Goal: Task Accomplishment & Management: Manage account settings

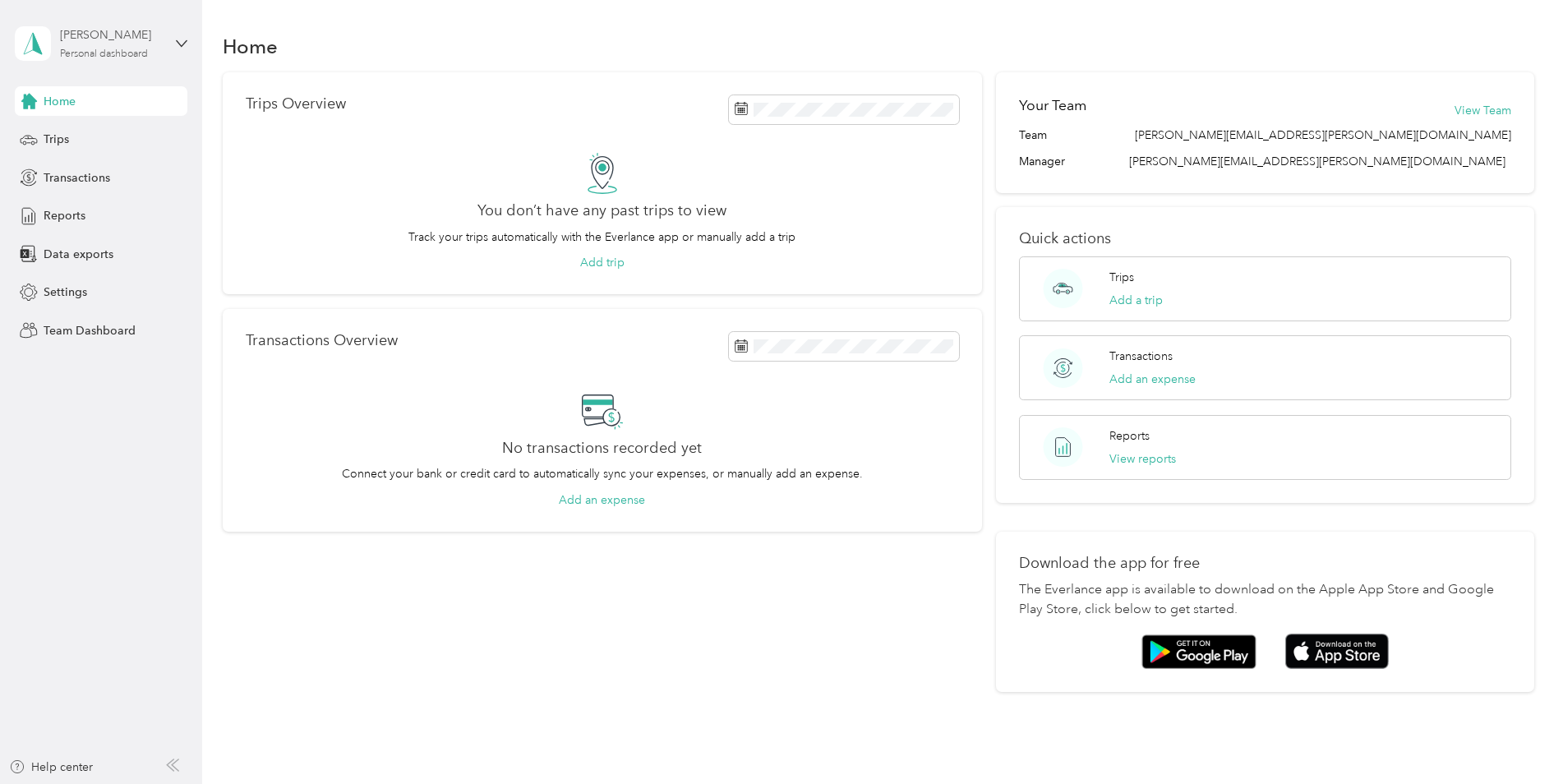
click at [115, 45] on div "[PERSON_NAME] Personal dashboard" at bounding box center [111, 43] width 103 height 33
click at [70, 131] on div "Team dashboard" at bounding box center [73, 135] width 88 height 17
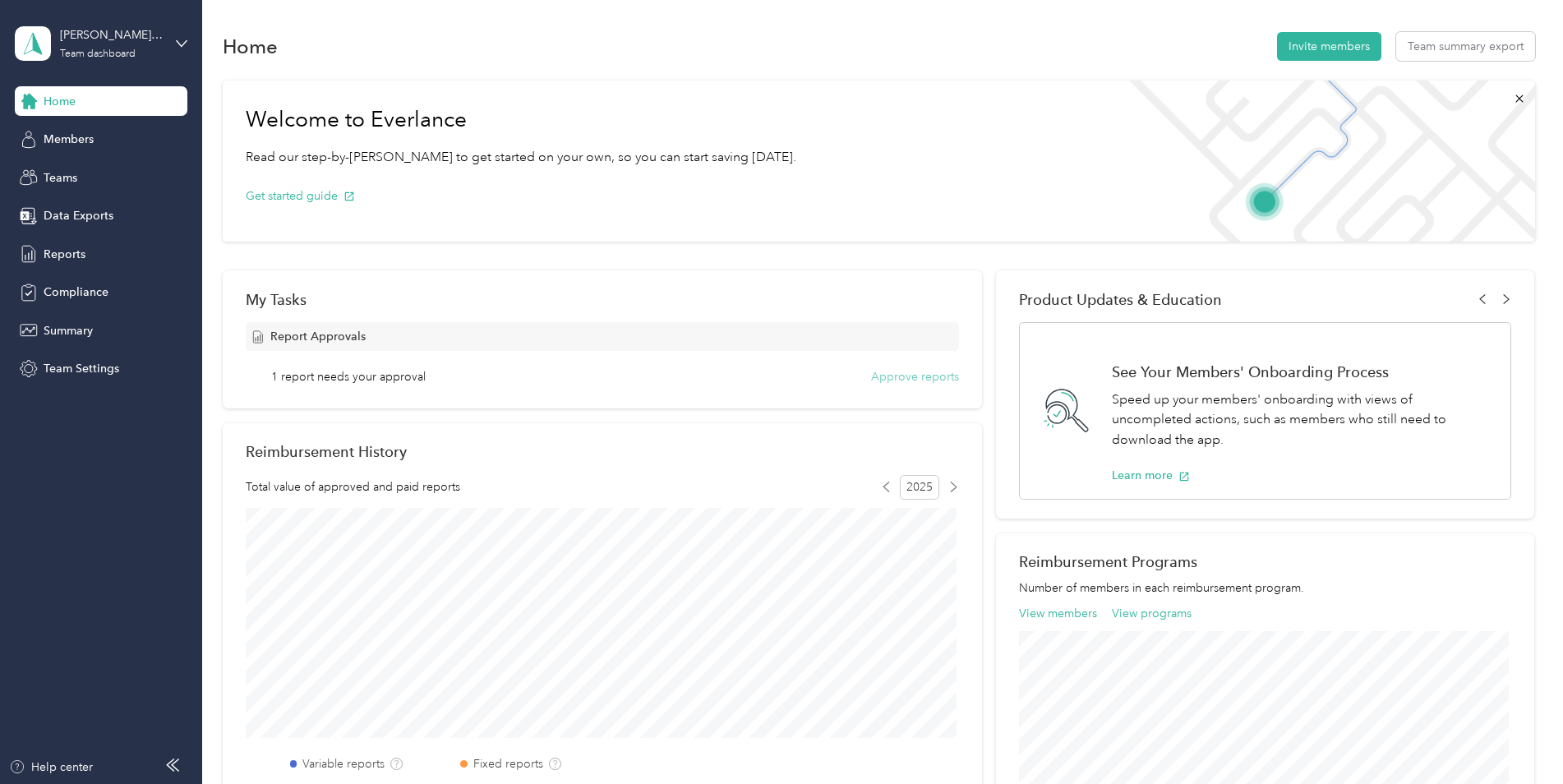
click at [770, 357] on button "Approve reports" at bounding box center [915, 376] width 88 height 17
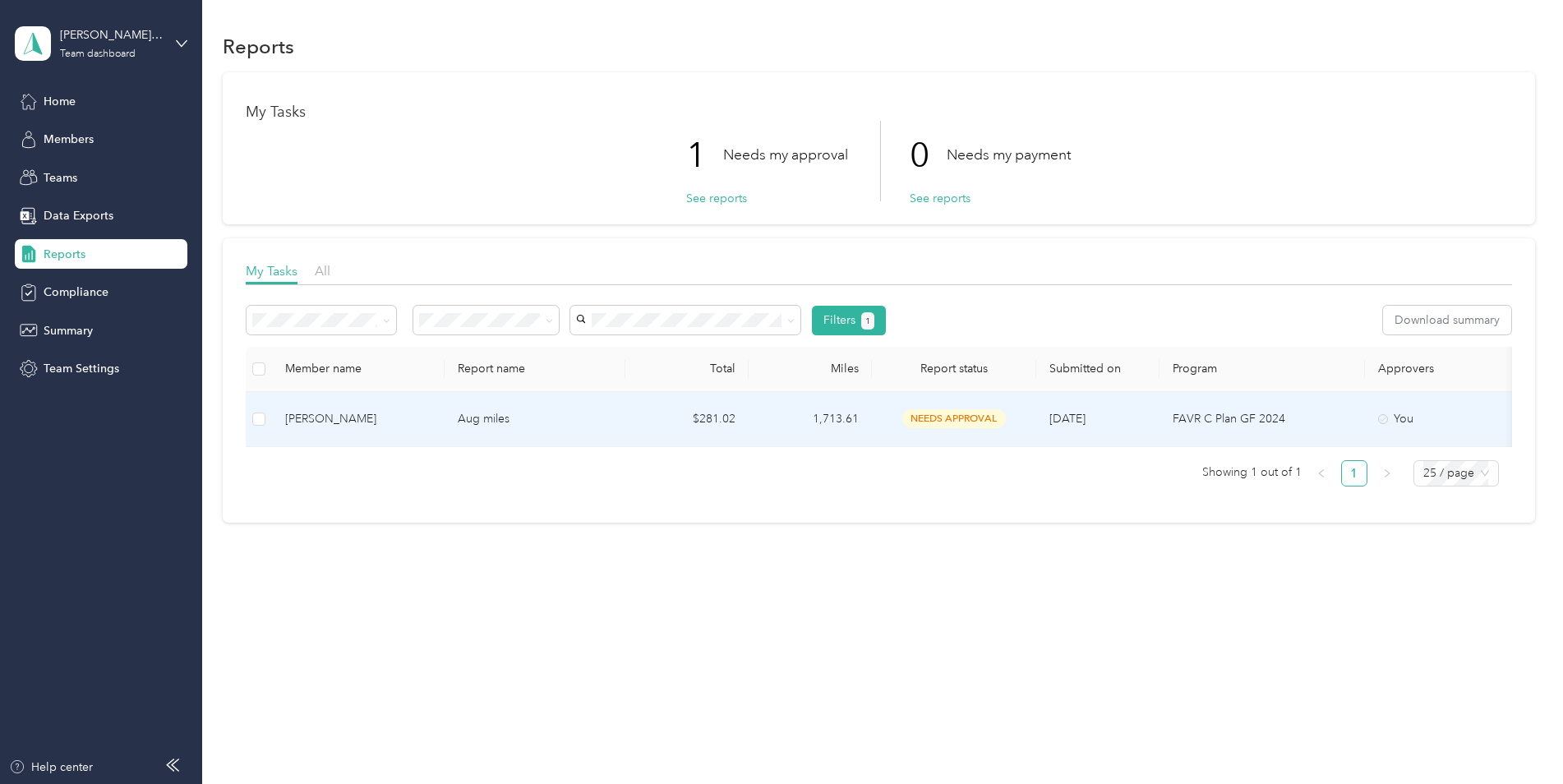
click at [770, 357] on span "needs approval" at bounding box center [953, 418] width 103 height 19
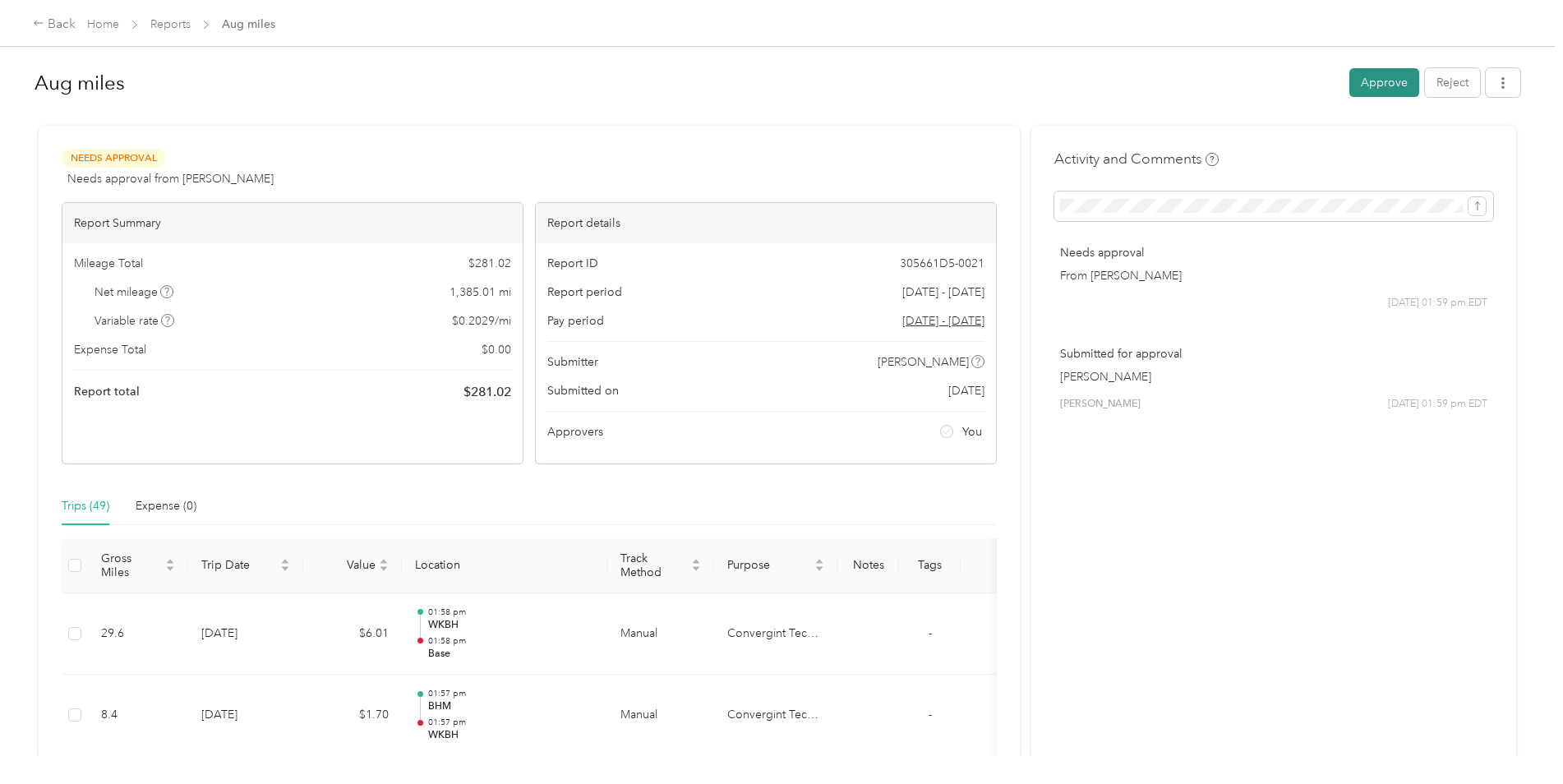
click at [770, 75] on button "Approve" at bounding box center [1384, 83] width 70 height 29
